Goal: Task Accomplishment & Management: Manage account settings

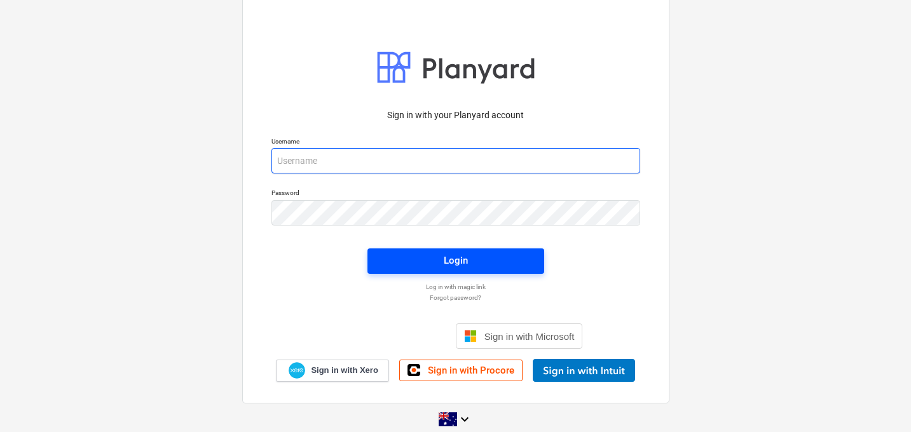
type input "[EMAIL_ADDRESS][DOMAIN_NAME]"
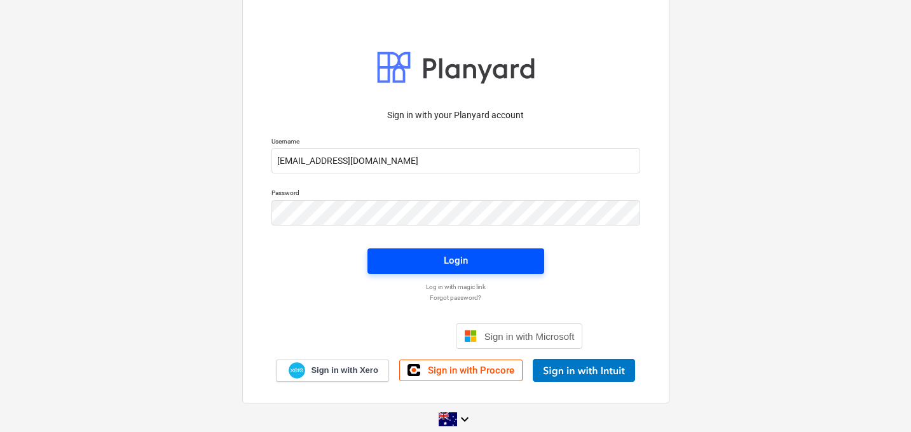
click at [437, 266] on span "Login" at bounding box center [456, 260] width 146 height 17
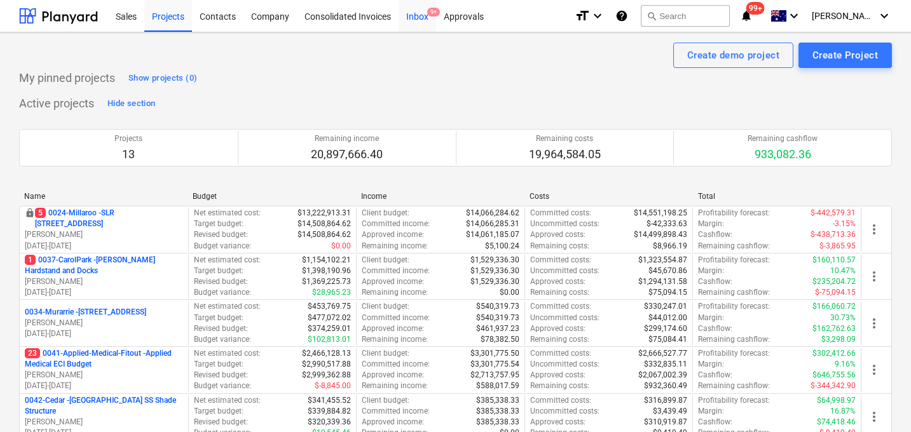
click at [414, 17] on div "Inbox 9+" at bounding box center [418, 15] width 38 height 32
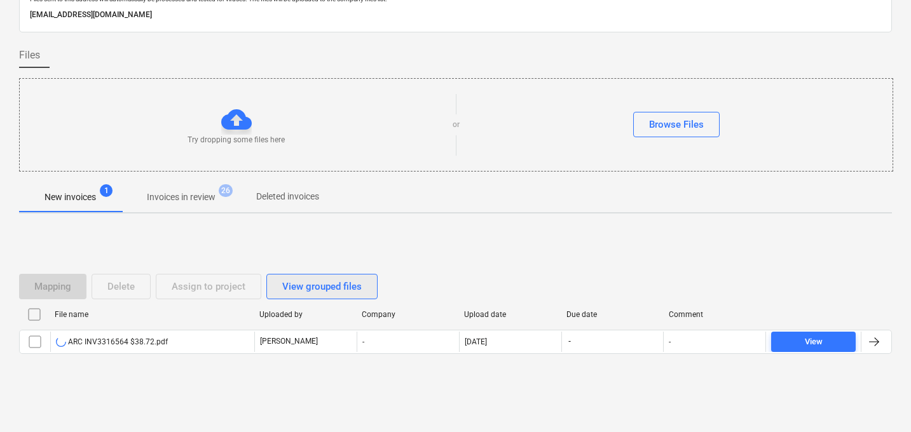
scroll to position [61, 0]
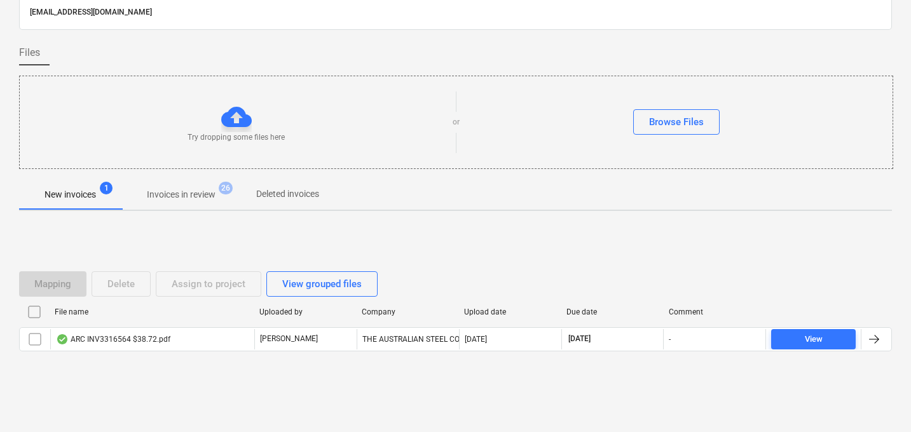
click at [233, 391] on div "Mapping Delete Assign to project View grouped files File name Uploaded by Compa…" at bounding box center [455, 316] width 873 height 191
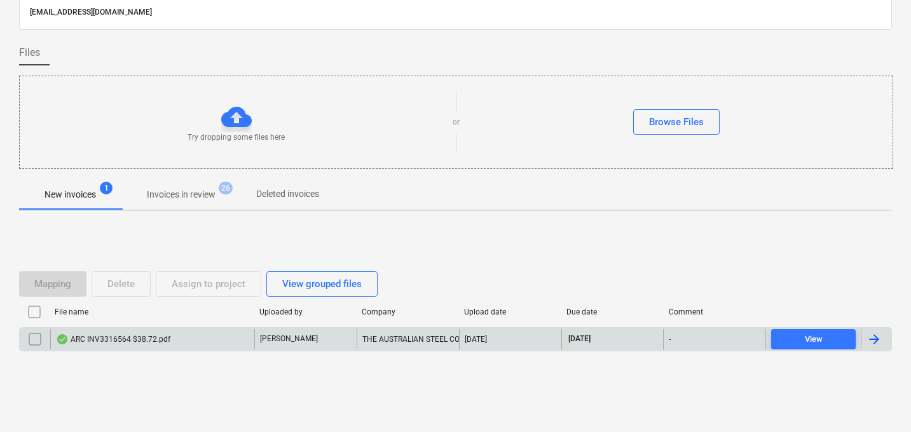
click at [143, 341] on div "ARC INV3316564 $38.72.pdf" at bounding box center [113, 339] width 114 height 10
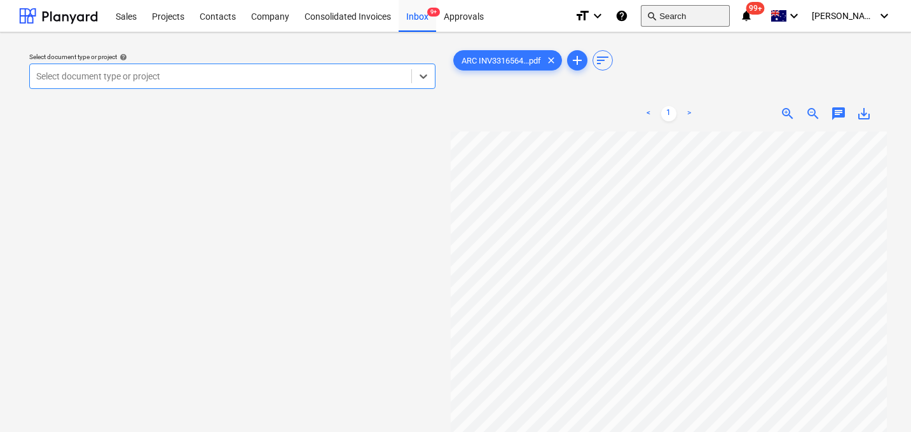
click at [690, 19] on button "search Search" at bounding box center [685, 16] width 89 height 22
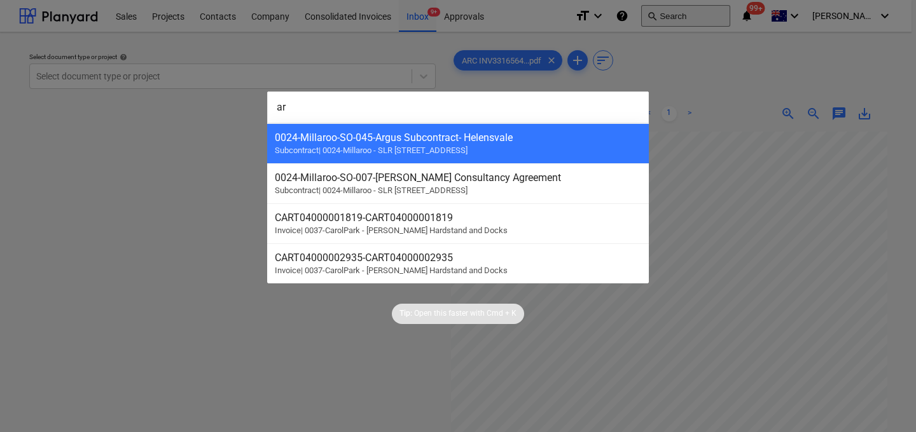
type input "arc"
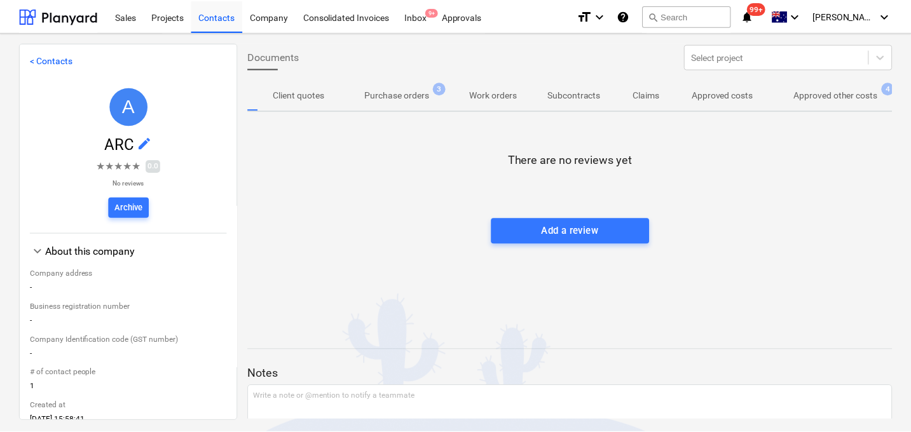
scroll to position [0, 58]
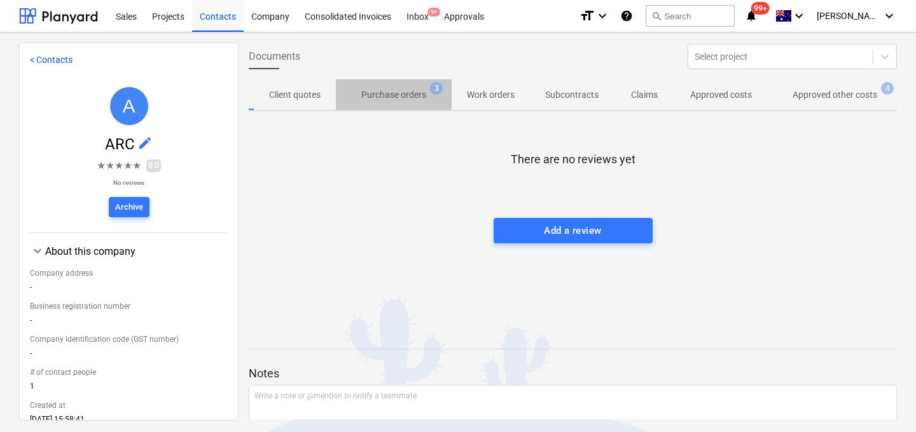
click at [375, 86] on span "Purchase orders 3" at bounding box center [394, 94] width 116 height 23
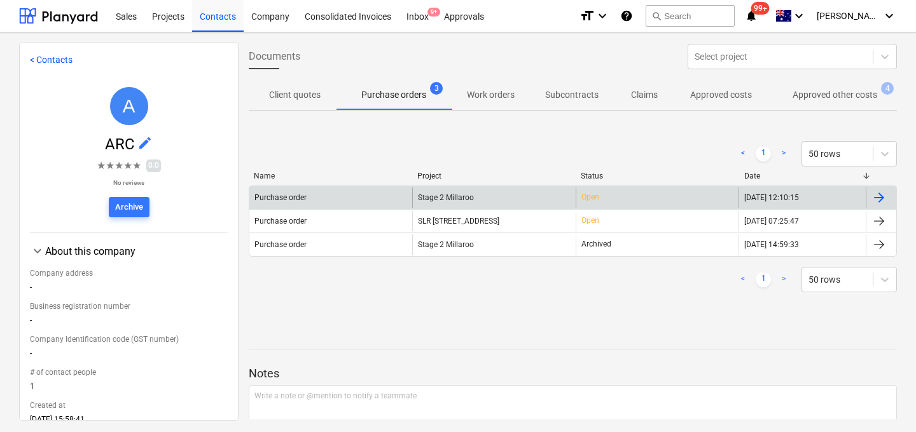
click at [296, 195] on div "Purchase order" at bounding box center [280, 197] width 52 height 9
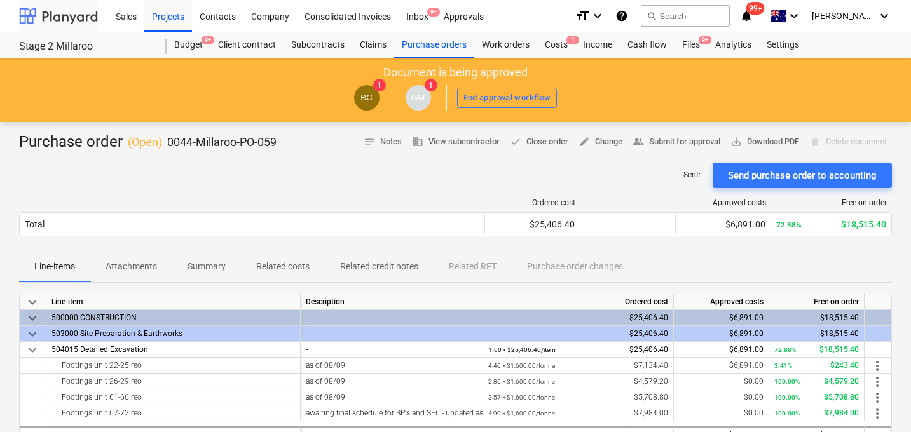
click at [60, 12] on div at bounding box center [58, 16] width 79 height 32
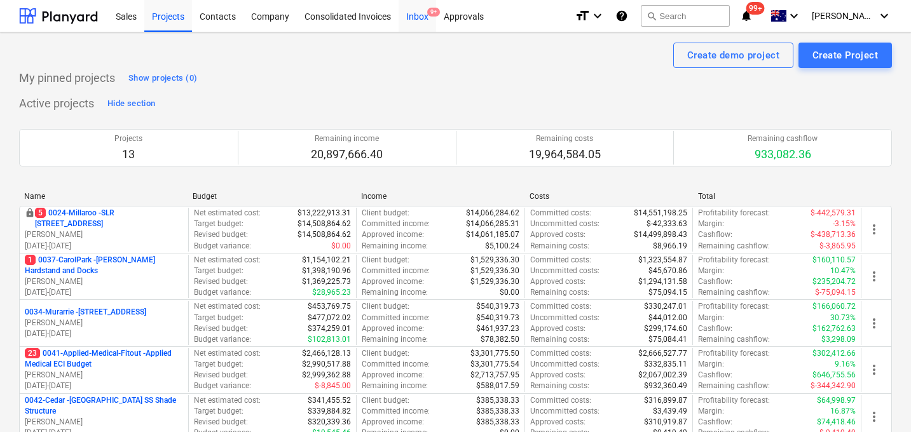
click at [426, 10] on div "Inbox 9+" at bounding box center [418, 15] width 38 height 32
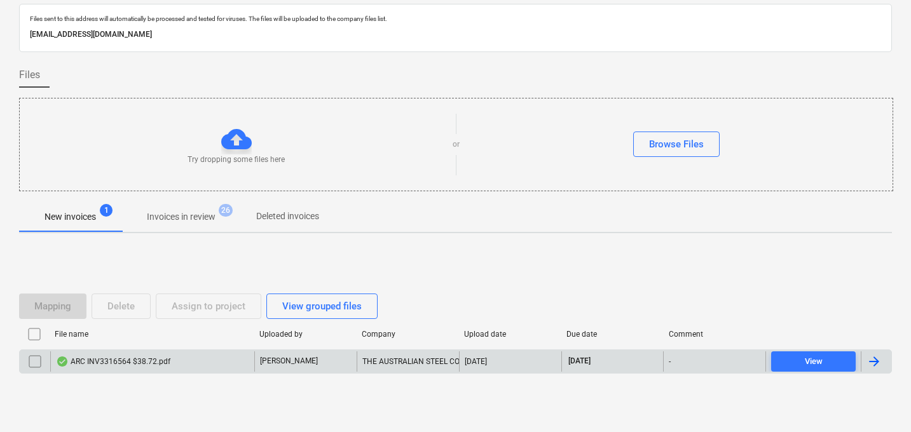
click at [129, 364] on div "ARC INV3316564 $38.72.pdf" at bounding box center [113, 362] width 114 height 10
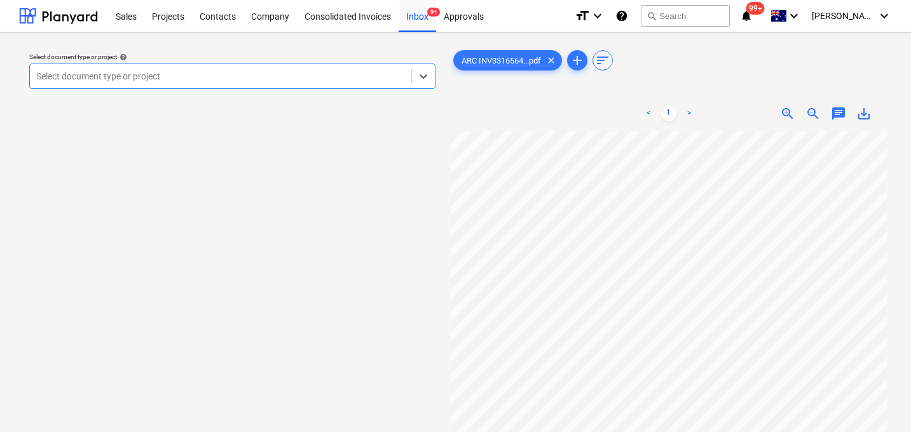
click at [231, 40] on div "Select document type or project help Select is focused ,type to refine list, pr…" at bounding box center [455, 287] width 911 height 511
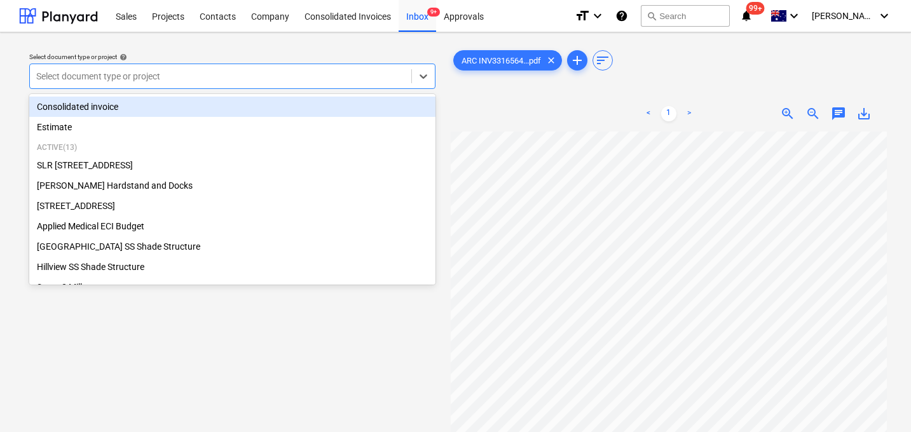
click at [202, 77] on div at bounding box center [220, 76] width 369 height 13
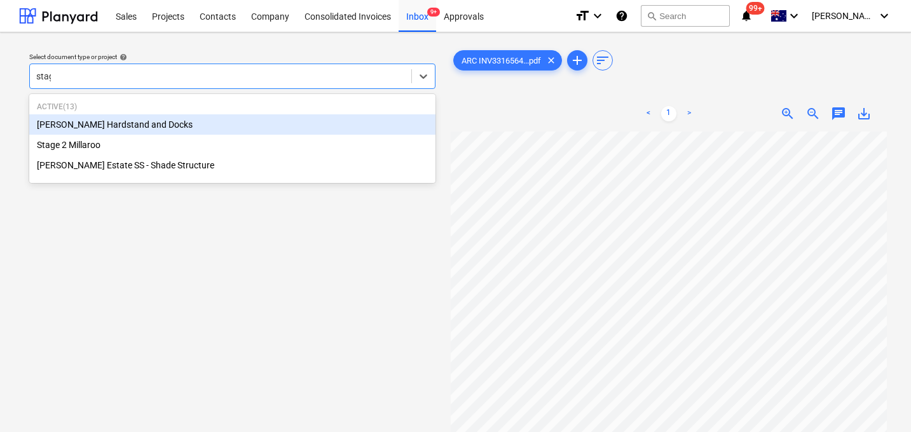
type input "stage"
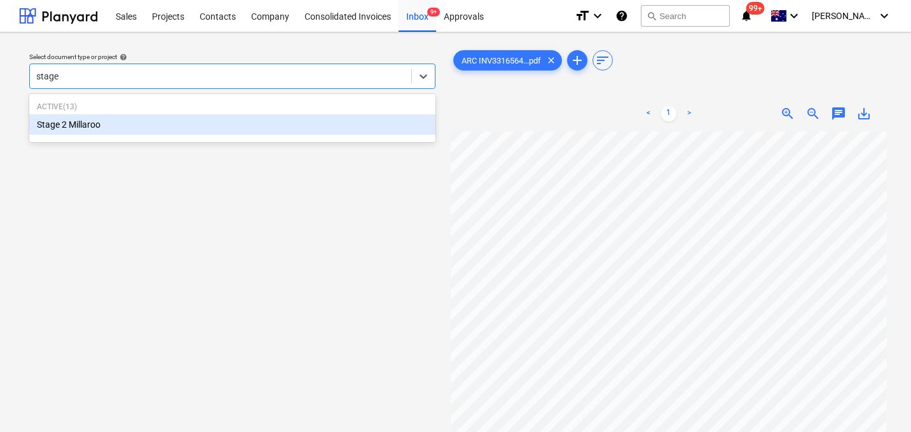
click at [135, 119] on div "Stage 2 Millaroo" at bounding box center [232, 124] width 406 height 20
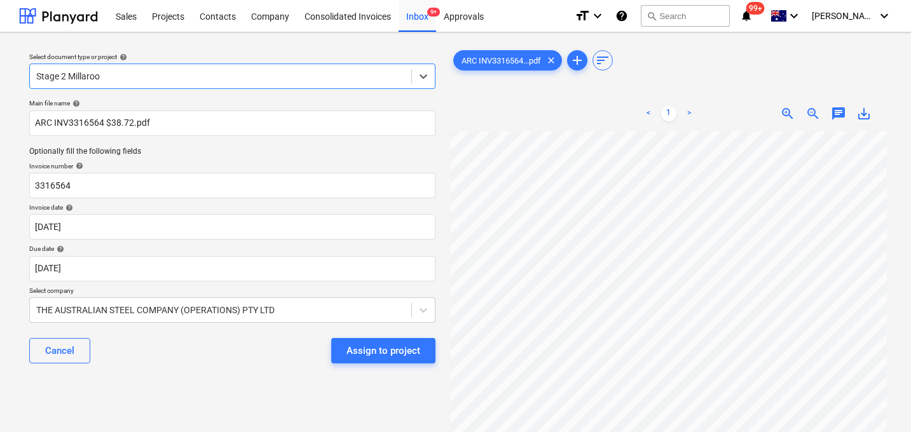
scroll to position [280, 43]
click at [371, 350] on div "Assign to project" at bounding box center [384, 351] width 74 height 17
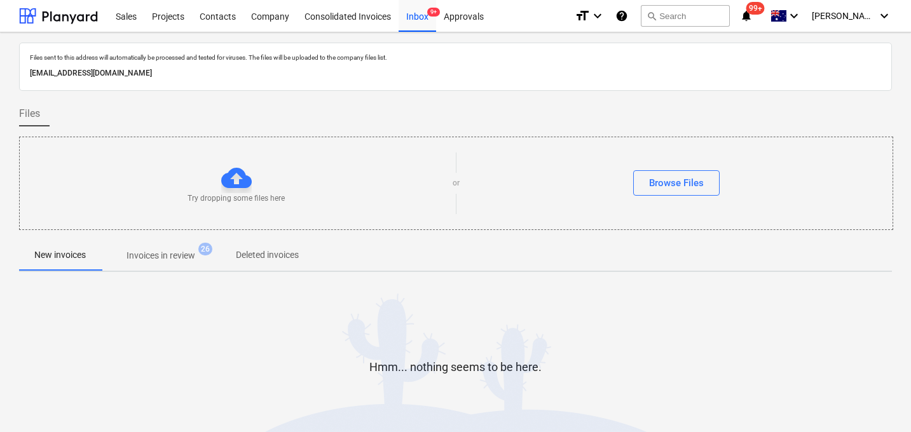
click at [178, 259] on p "Invoices in review" at bounding box center [161, 255] width 69 height 13
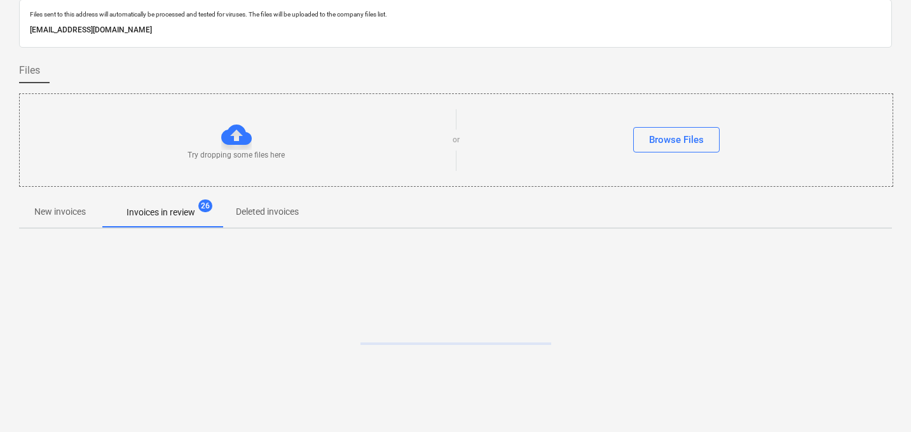
scroll to position [61, 0]
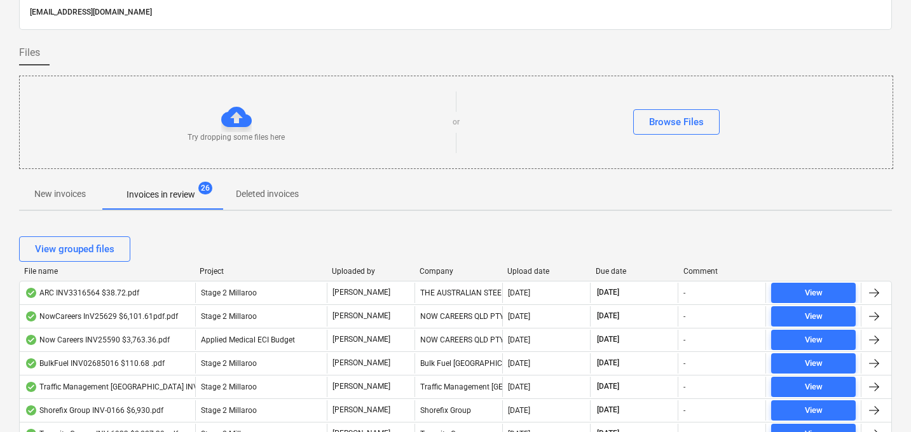
click at [539, 270] on div "Upload date" at bounding box center [546, 271] width 78 height 9
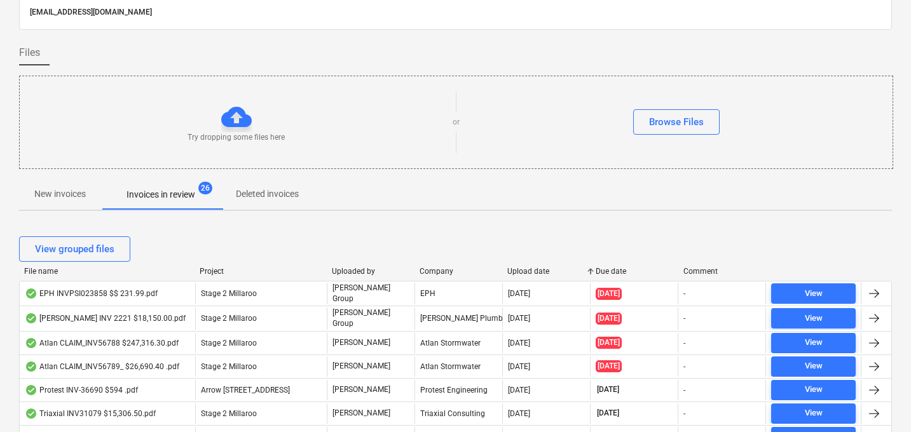
click at [538, 270] on div "Upload date" at bounding box center [546, 271] width 78 height 9
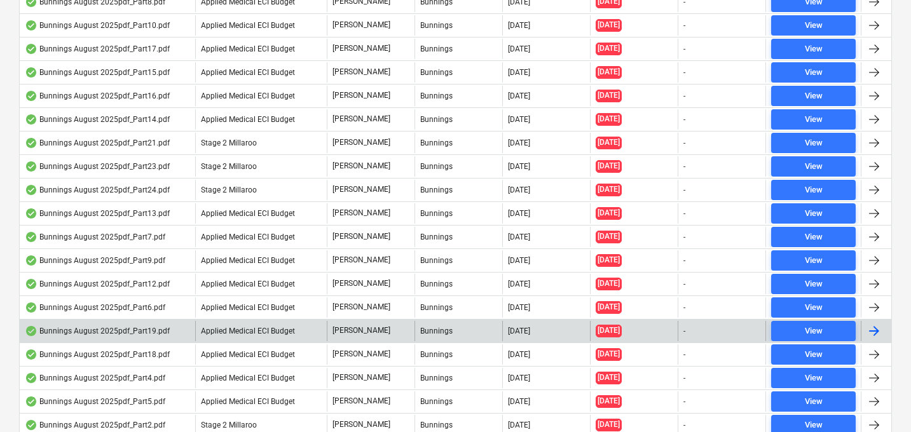
scroll to position [0, 0]
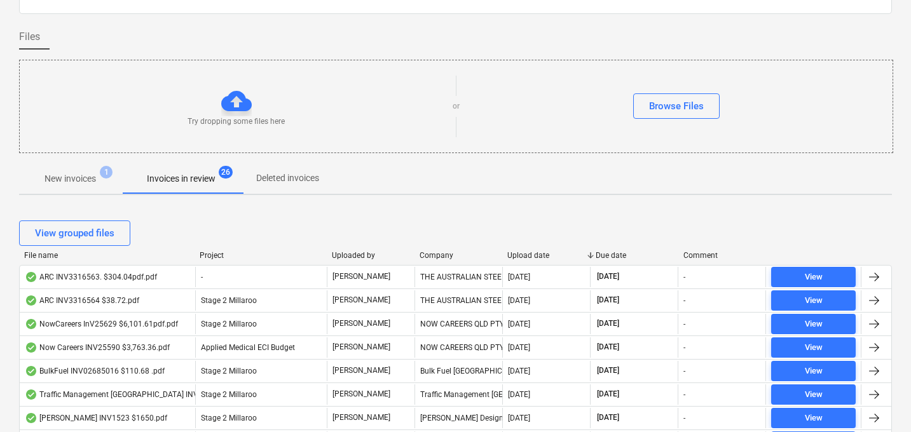
scroll to position [108, 0]
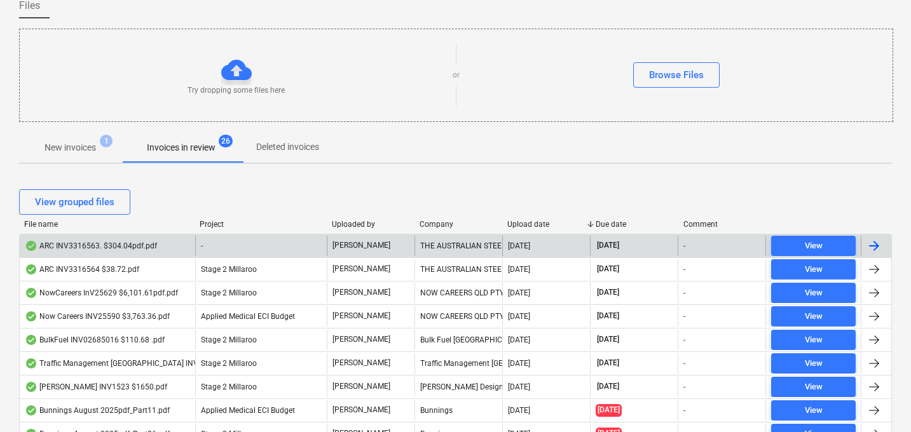
click at [104, 241] on div "ARC INV3316563. $304.04pdf.pdf" at bounding box center [91, 246] width 132 height 10
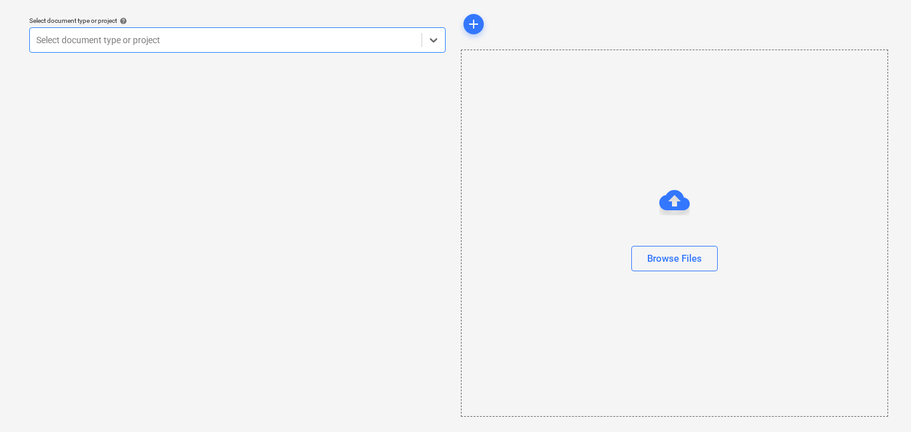
scroll to position [36, 0]
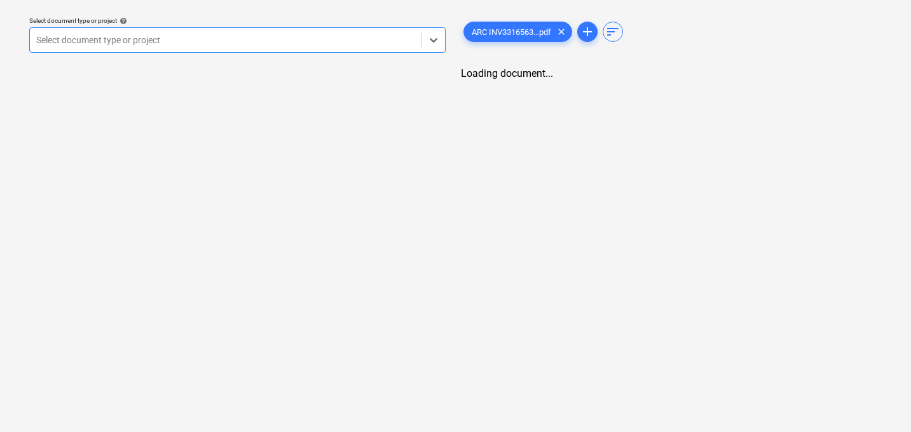
click at [244, 48] on div "Select document type or project" at bounding box center [226, 40] width 392 height 18
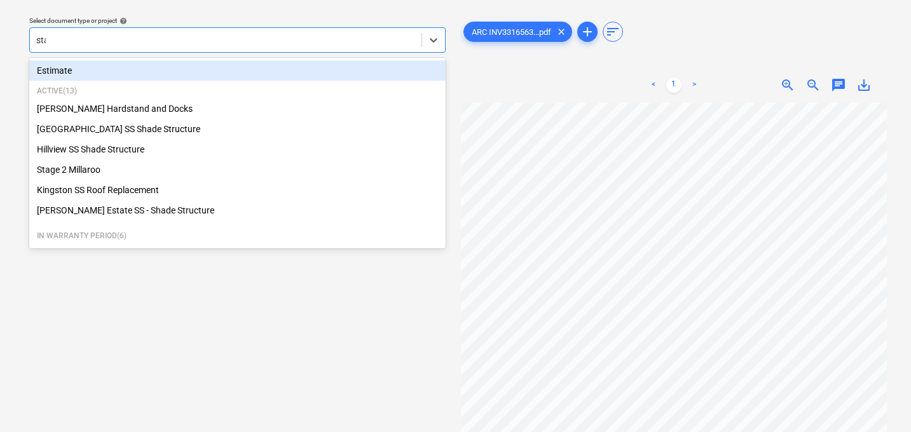
type input "stag"
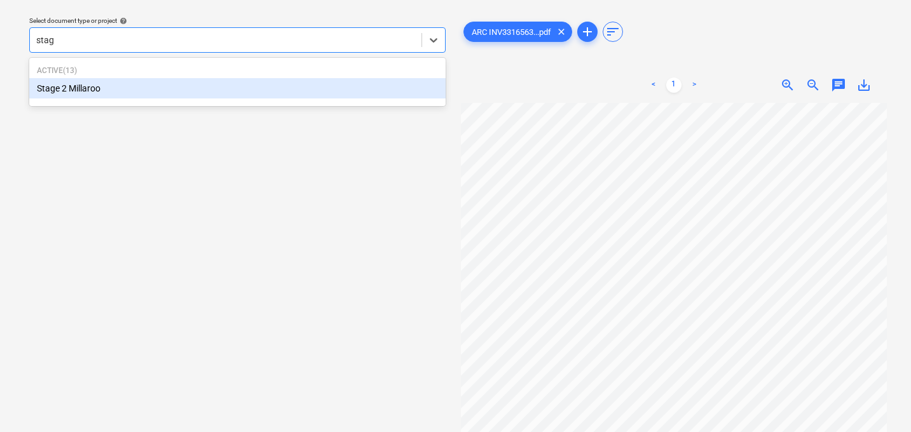
click at [191, 85] on div "Stage 2 Millaroo" at bounding box center [237, 88] width 416 height 20
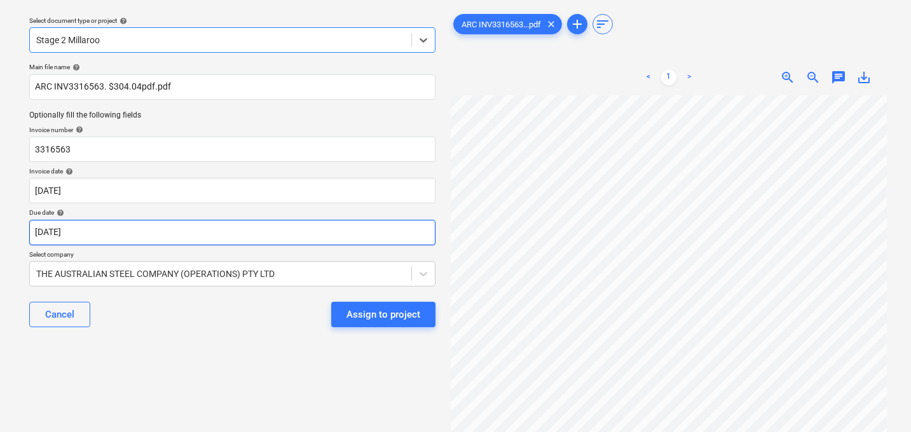
scroll to position [3, 0]
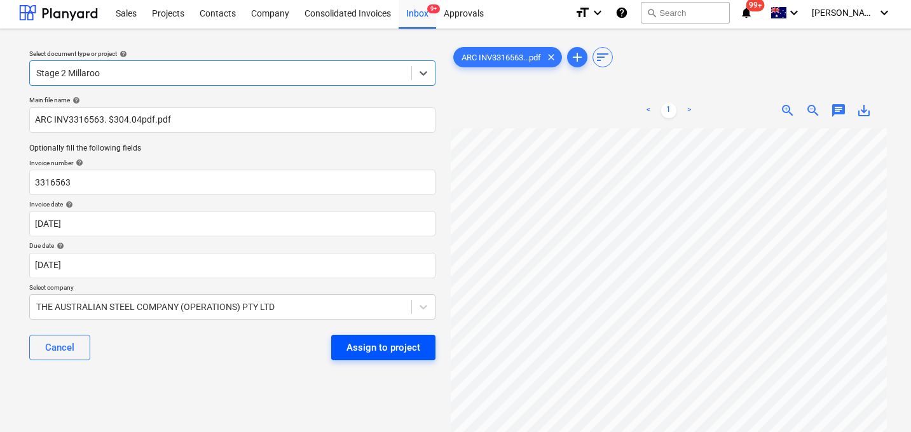
click at [374, 348] on div "Assign to project" at bounding box center [384, 348] width 74 height 17
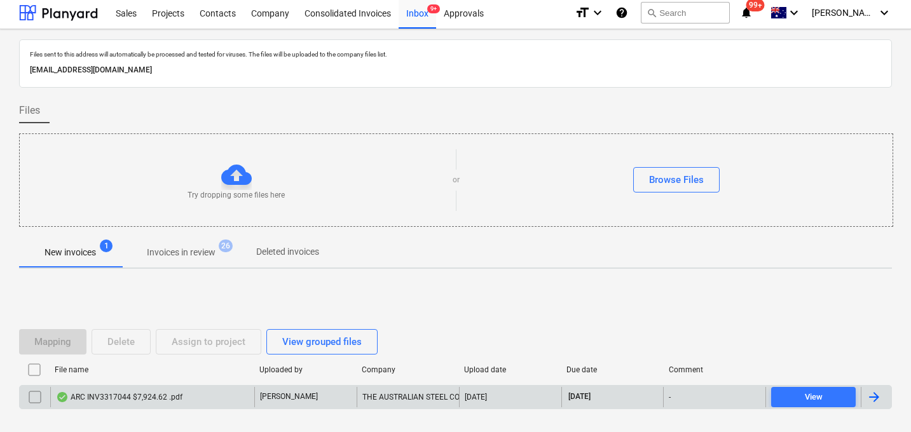
click at [141, 395] on div "ARC INV3317044 $7,924.62 .pdf" at bounding box center [119, 397] width 127 height 10
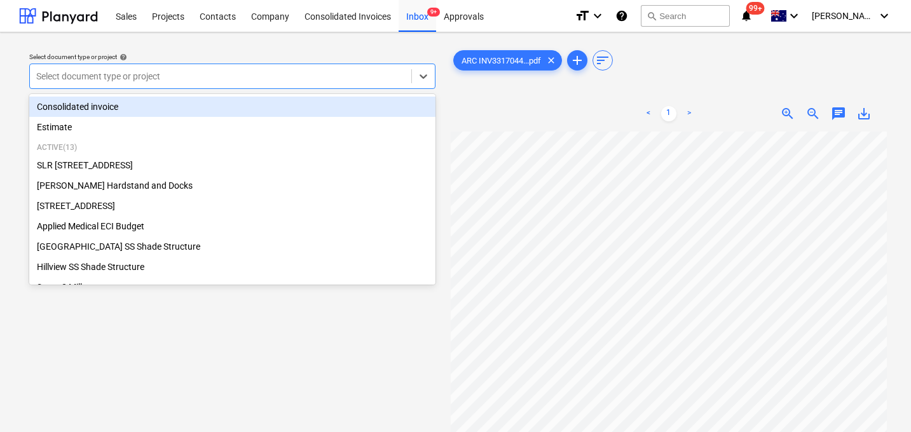
click at [313, 83] on div at bounding box center [220, 76] width 369 height 13
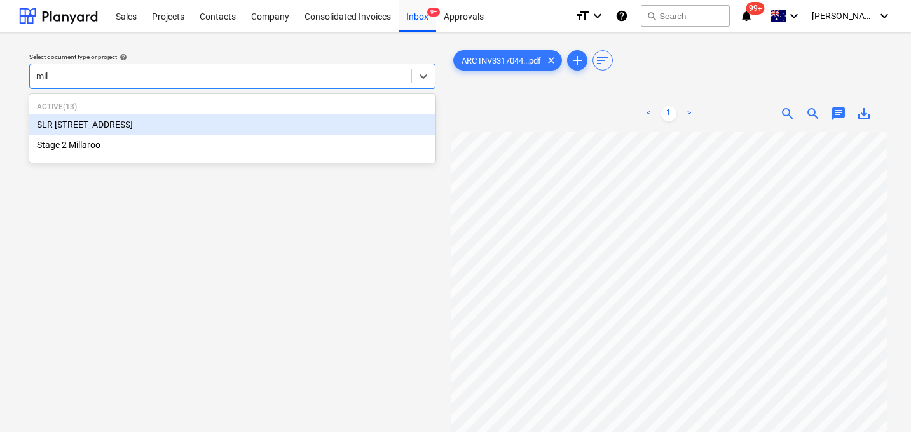
type input "mill"
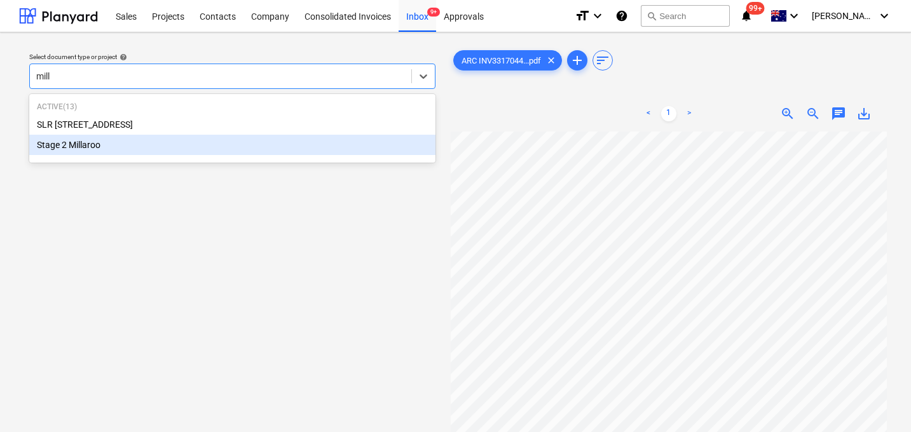
click at [198, 151] on div "Stage 2 Millaroo" at bounding box center [232, 145] width 406 height 20
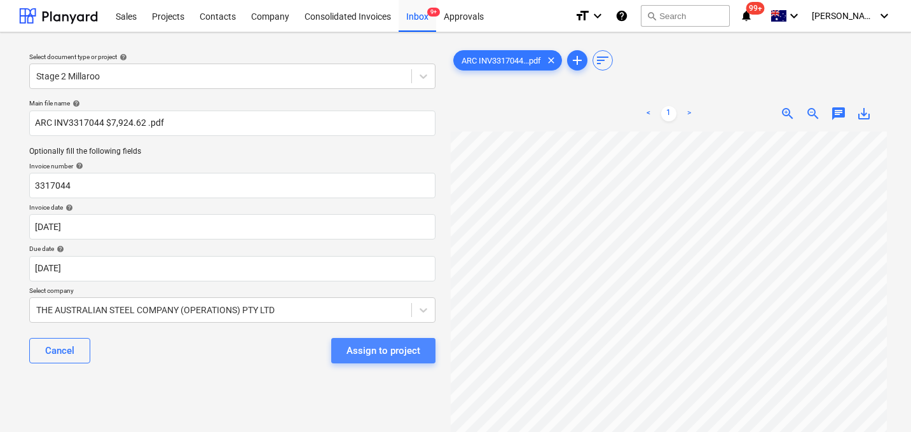
click at [401, 355] on div "Assign to project" at bounding box center [384, 351] width 74 height 17
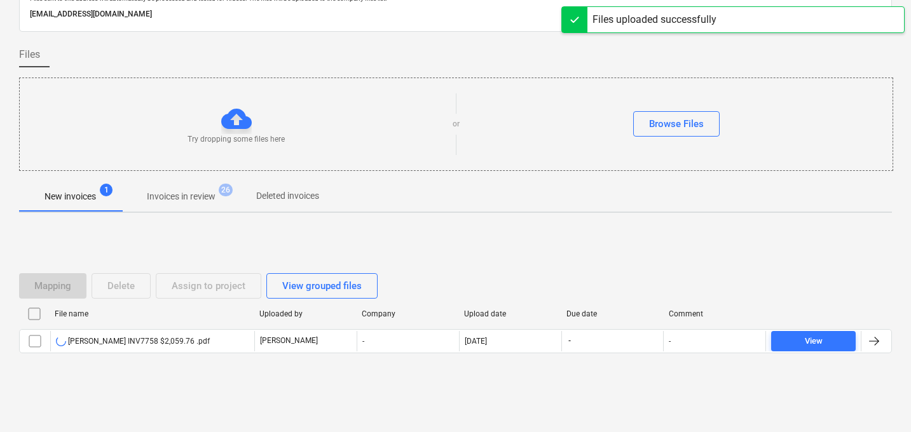
scroll to position [61, 0]
